Goal: Task Accomplishment & Management: Manage account settings

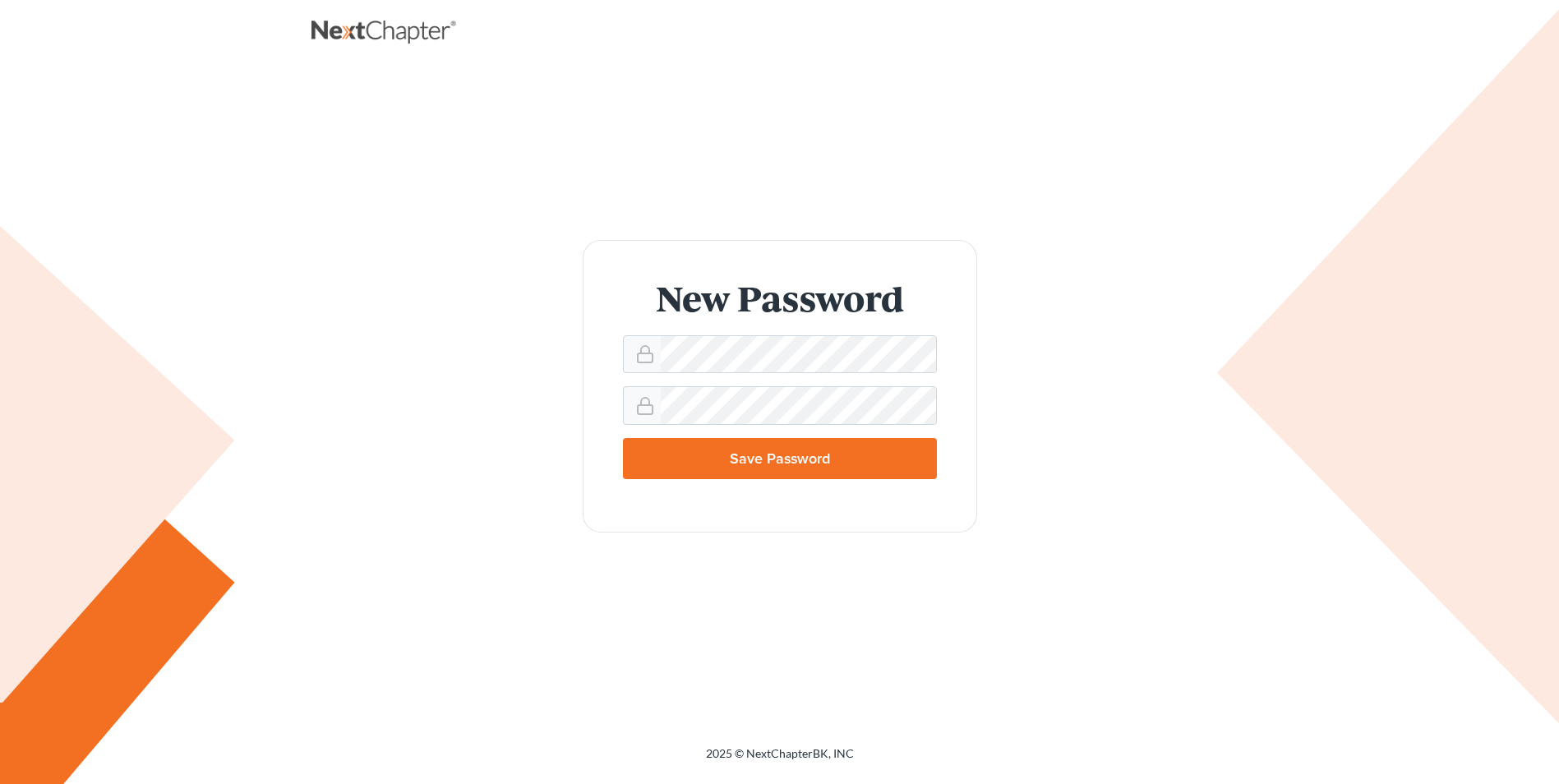
click at [771, 459] on input "Save Password" at bounding box center [780, 458] width 314 height 41
type input "Thinking..."
